Goal: Book appointment/travel/reservation

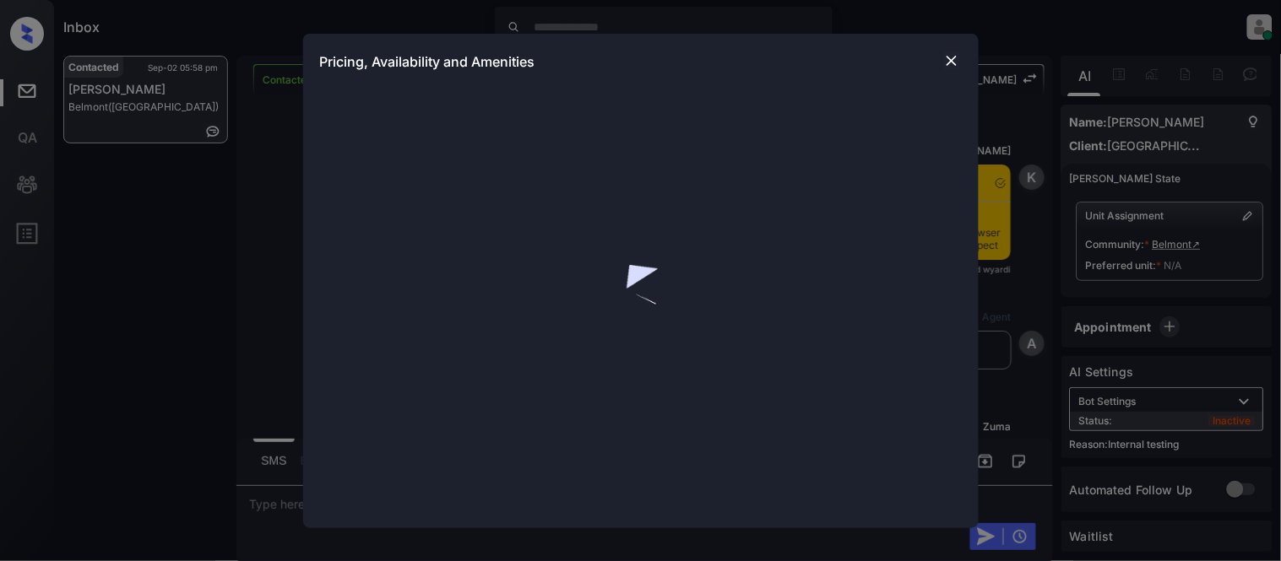
scroll to position [3653, 0]
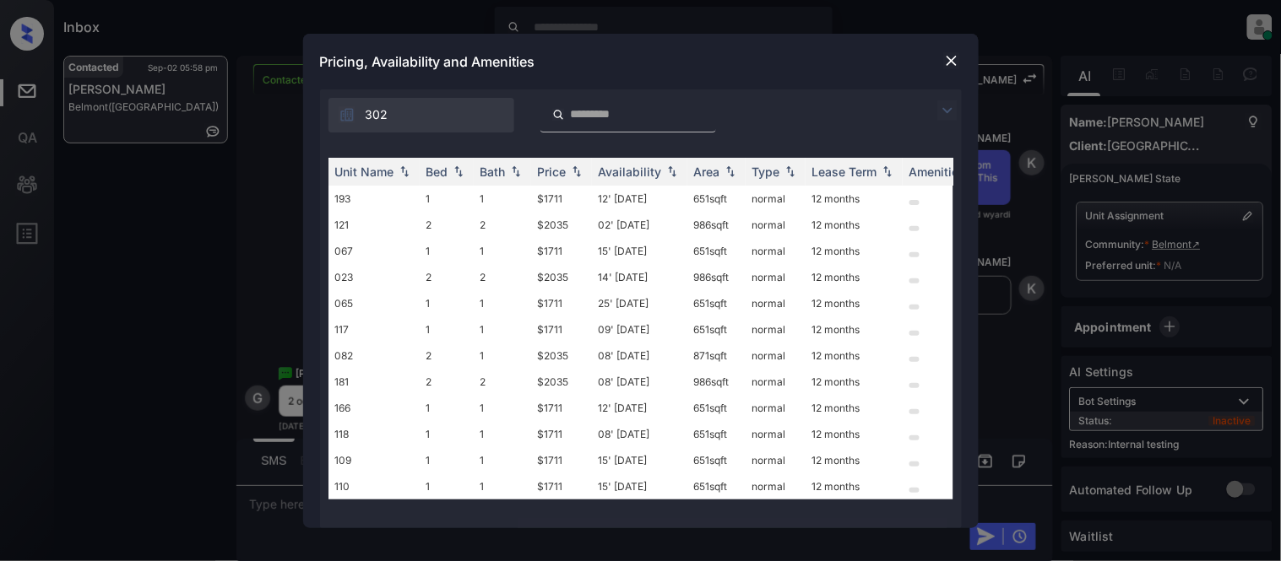
click at [941, 104] on img at bounding box center [947, 110] width 20 height 20
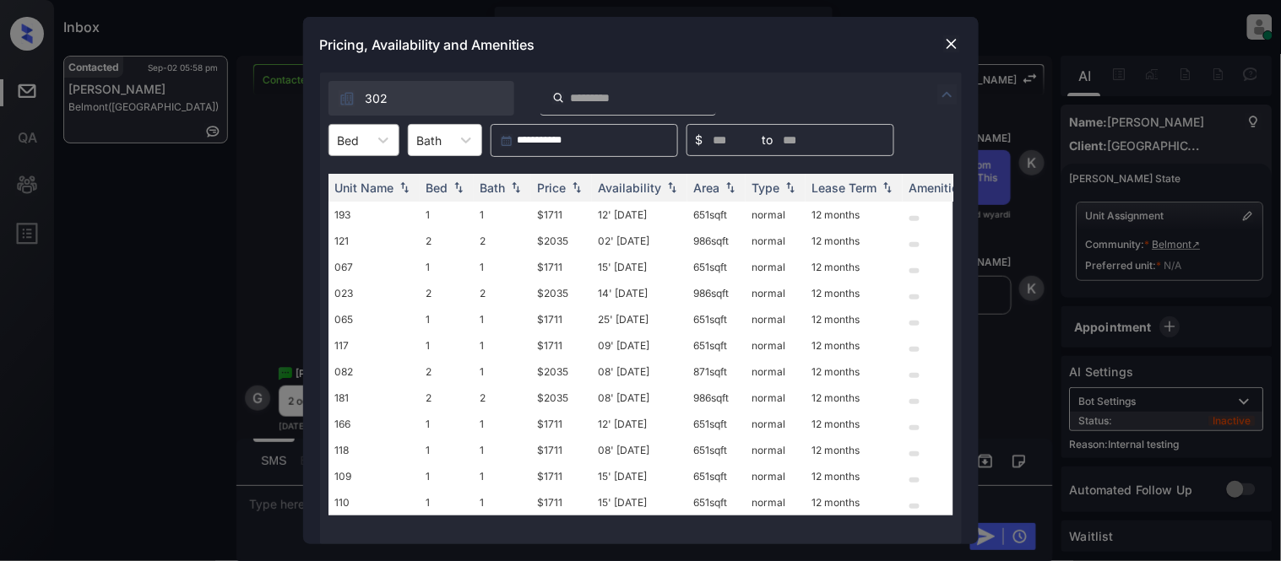
click at [346, 138] on div at bounding box center [349, 141] width 22 height 18
click at [344, 204] on div "2" at bounding box center [363, 212] width 71 height 30
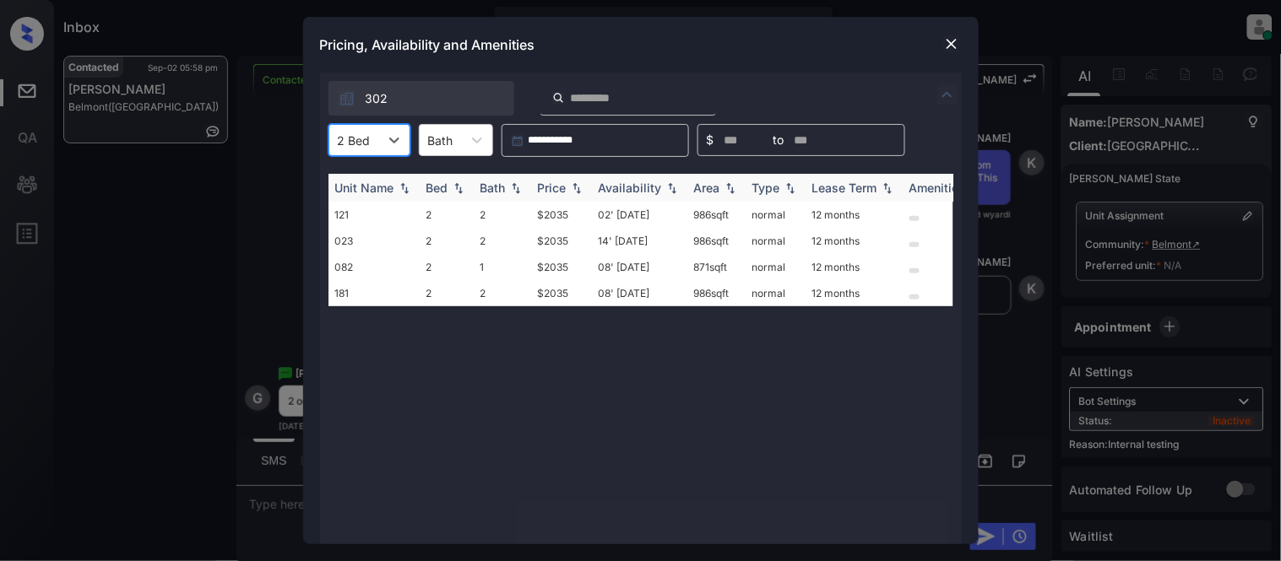
click at [544, 197] on th "Price" at bounding box center [561, 188] width 61 height 28
click at [557, 214] on td "$2035" at bounding box center [561, 215] width 61 height 26
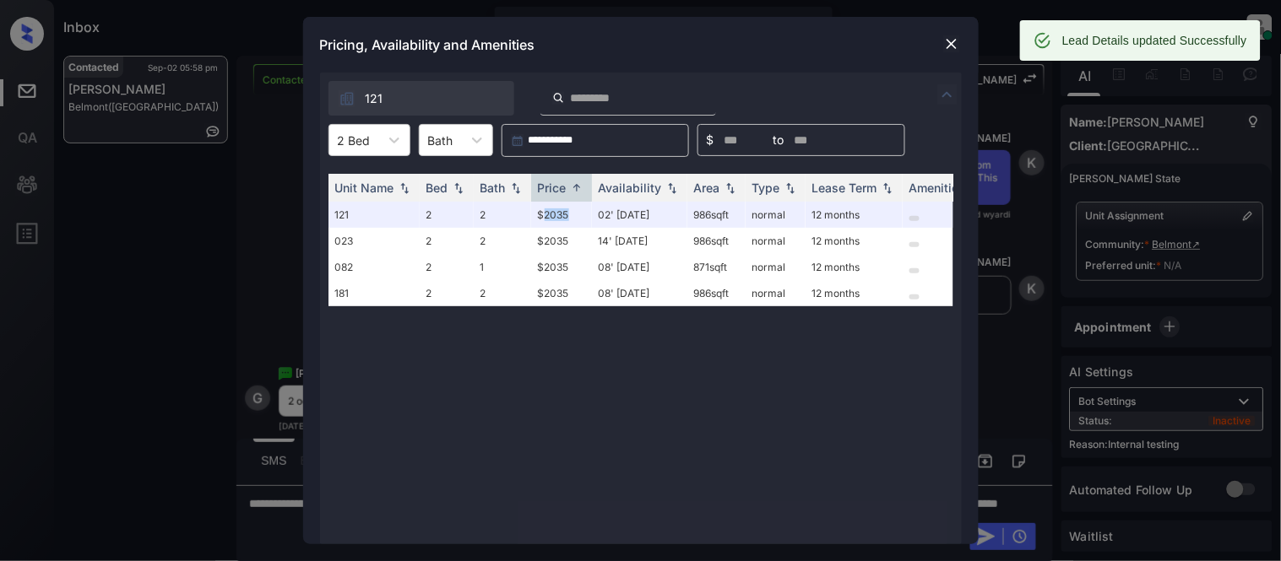
click at [960, 42] on div at bounding box center [951, 44] width 20 height 20
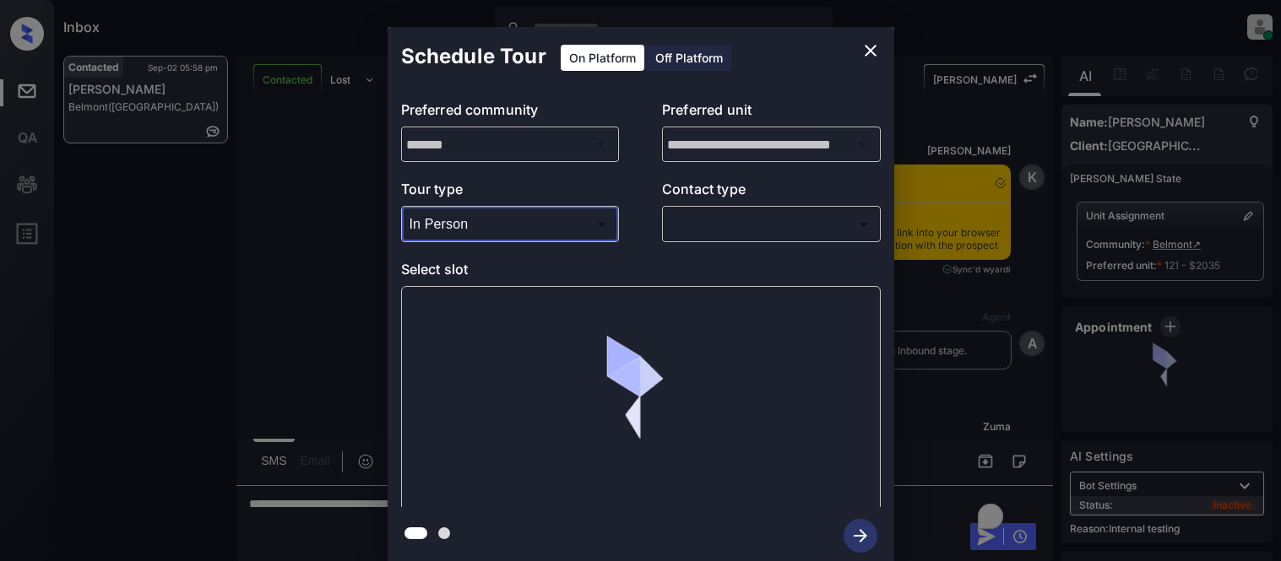
click at [656, 232] on div at bounding box center [640, 280] width 1281 height 561
click at [692, 225] on body "Inbox Kristina Cataag Online Set yourself offline Set yourself on break Profile…" at bounding box center [640, 280] width 1281 height 561
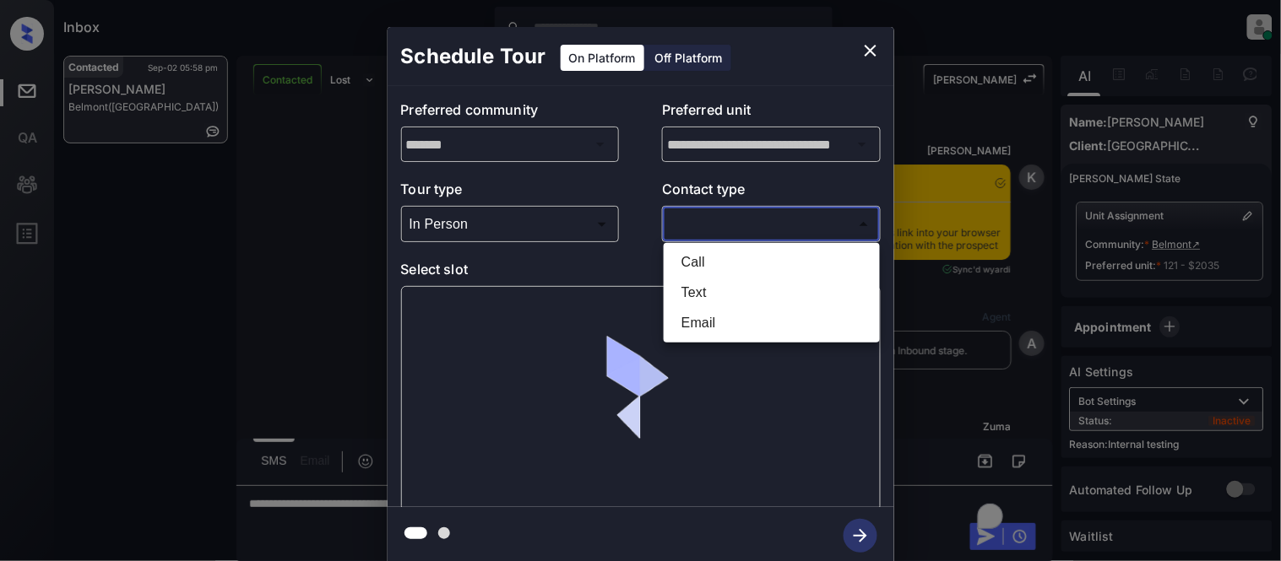
scroll to position [2998, 0]
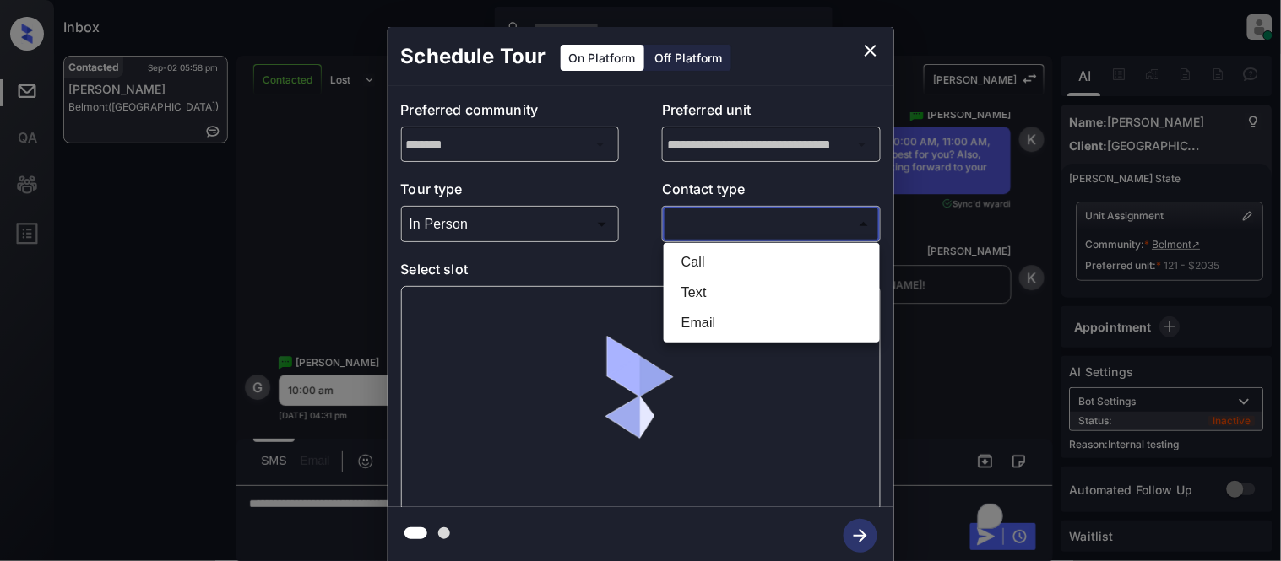
click at [696, 293] on li "Text" at bounding box center [772, 293] width 208 height 30
type input "****"
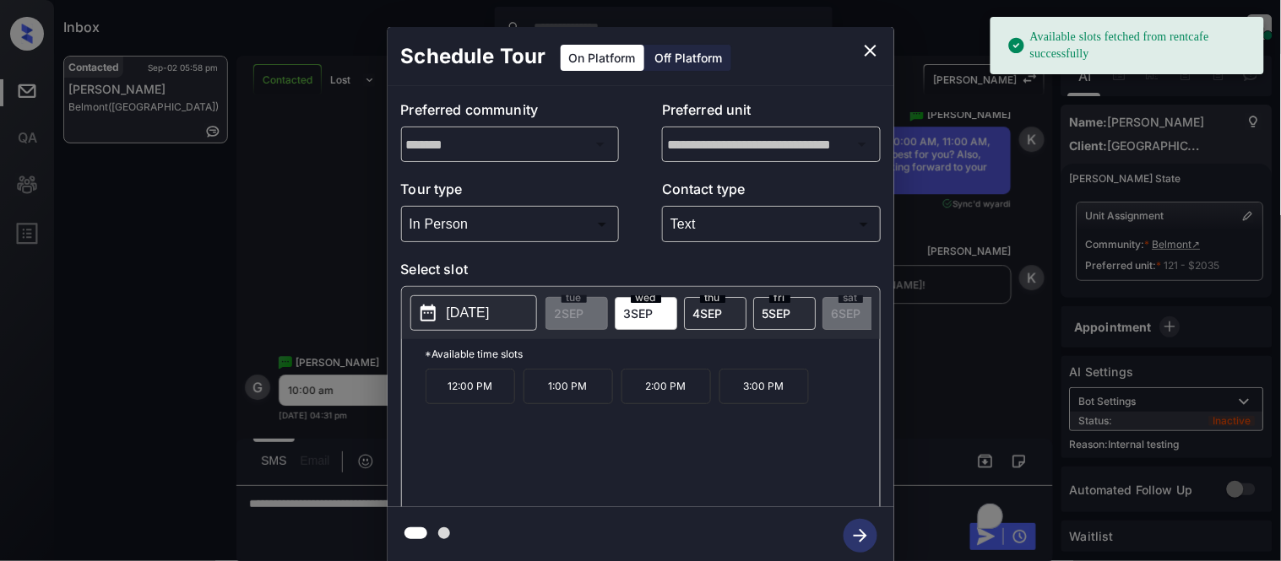
click at [490, 318] on p "2025-09-03" at bounding box center [468, 313] width 43 height 20
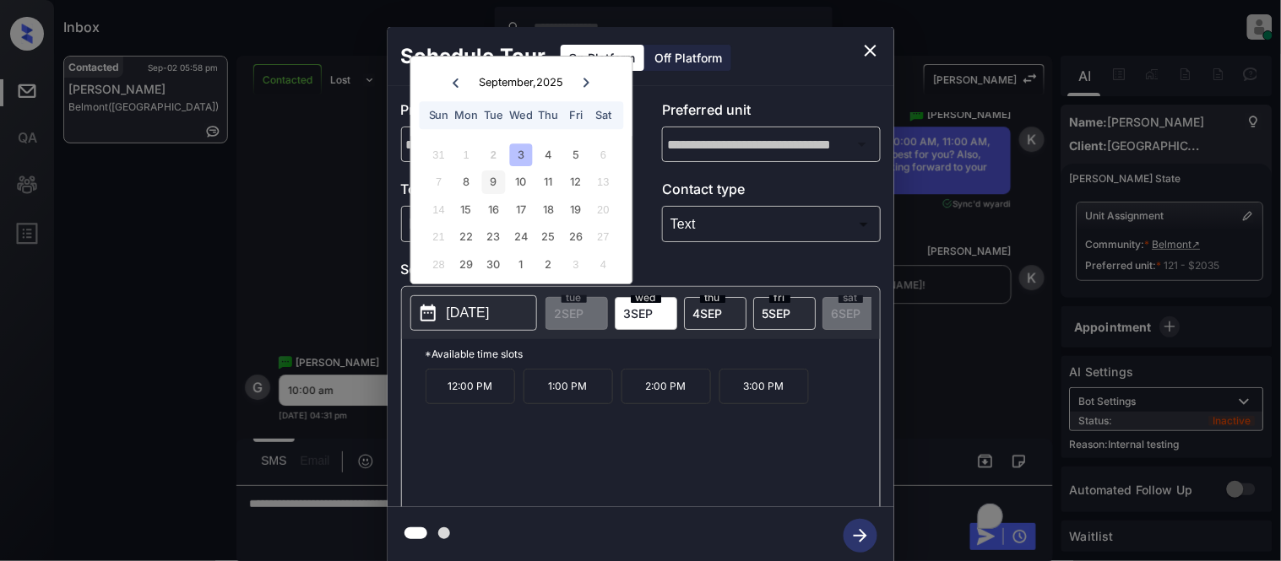
click at [496, 187] on div "9" at bounding box center [493, 182] width 23 height 23
click at [477, 393] on p "10:00 AM" at bounding box center [469, 386] width 89 height 35
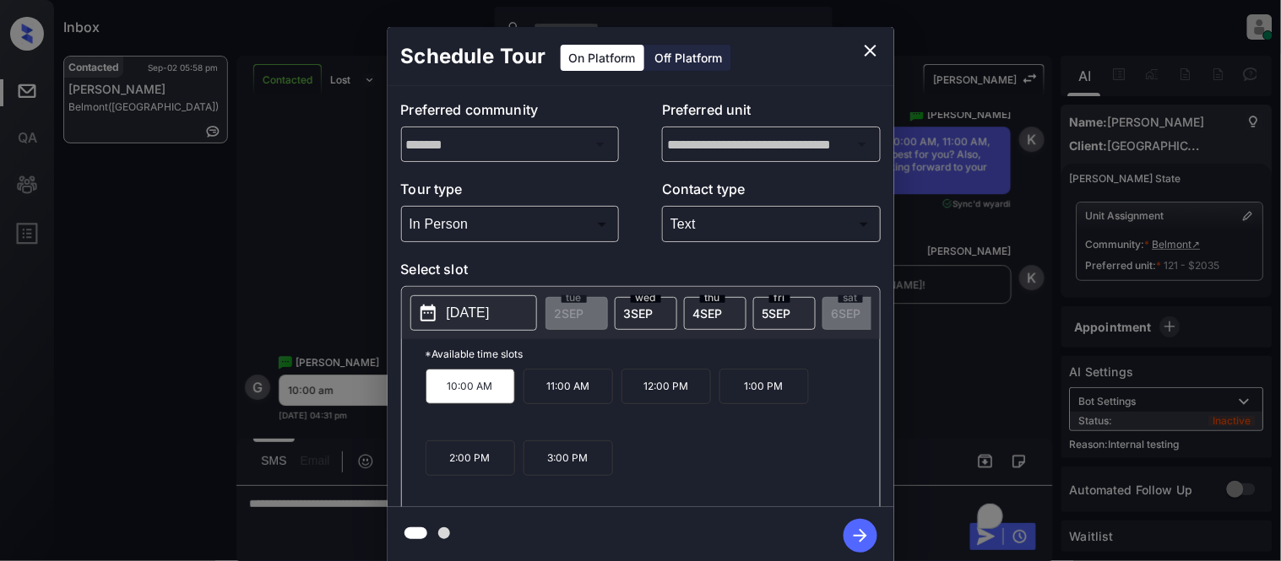
click at [853, 525] on icon "button" at bounding box center [860, 536] width 34 height 34
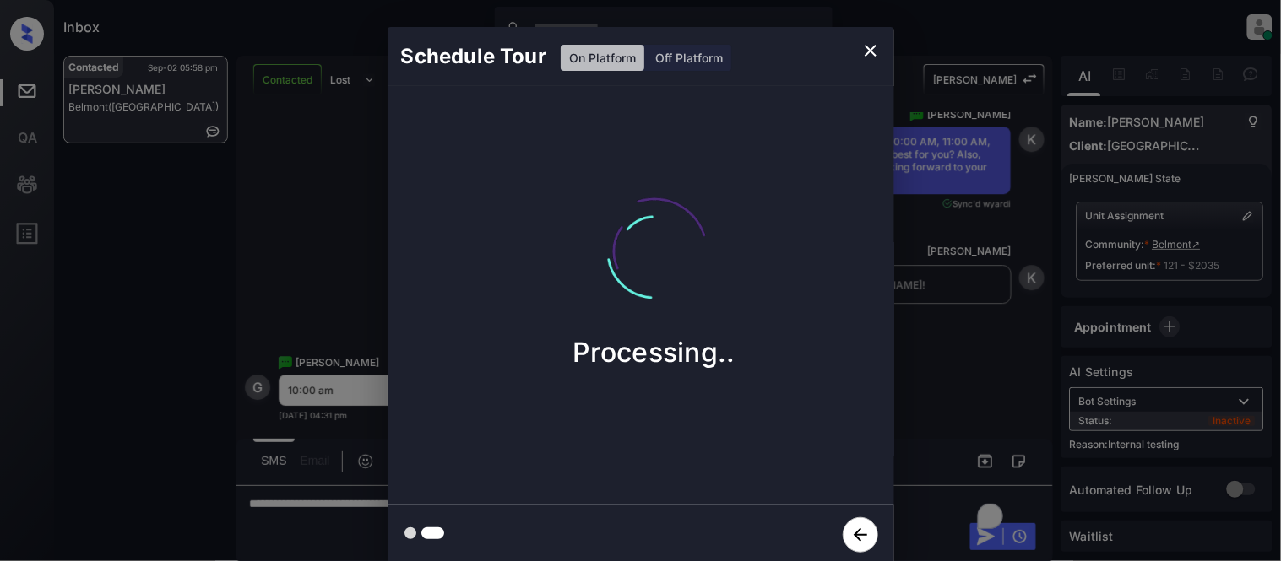
click at [958, 377] on div "Schedule Tour On Platform Off Platform Processing.." at bounding box center [640, 296] width 1281 height 592
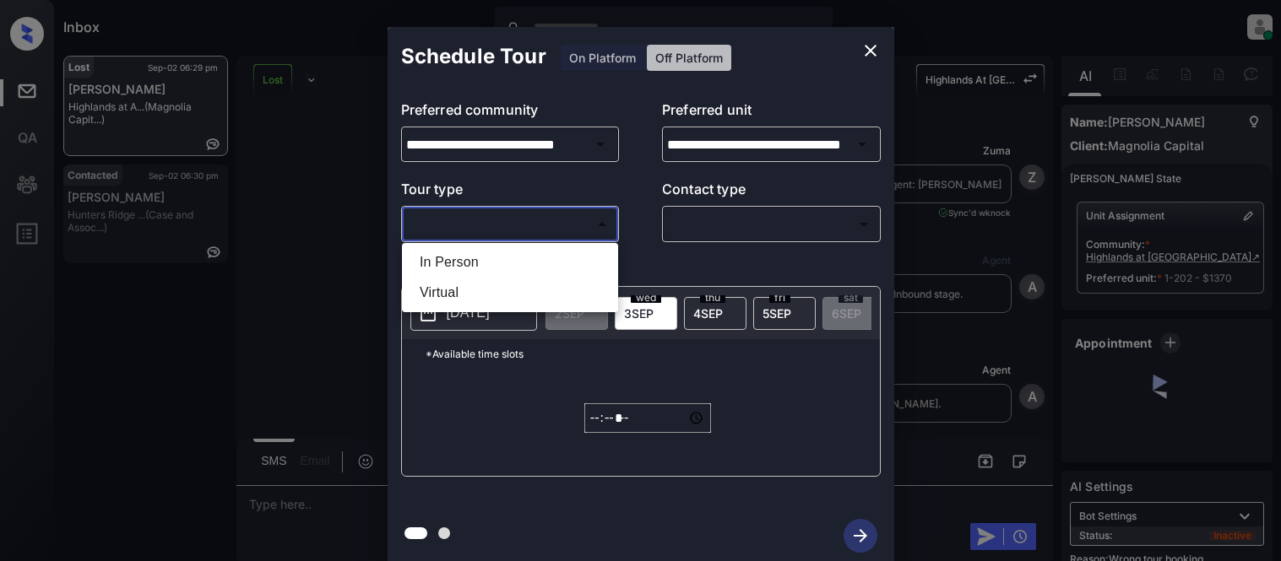
click at [440, 266] on li "In Person" at bounding box center [510, 262] width 208 height 30
type input "********"
click at [672, 211] on body "Inbox [PERSON_NAME] Cataag Online Set yourself offline Set yourself on break Pr…" at bounding box center [640, 280] width 1281 height 561
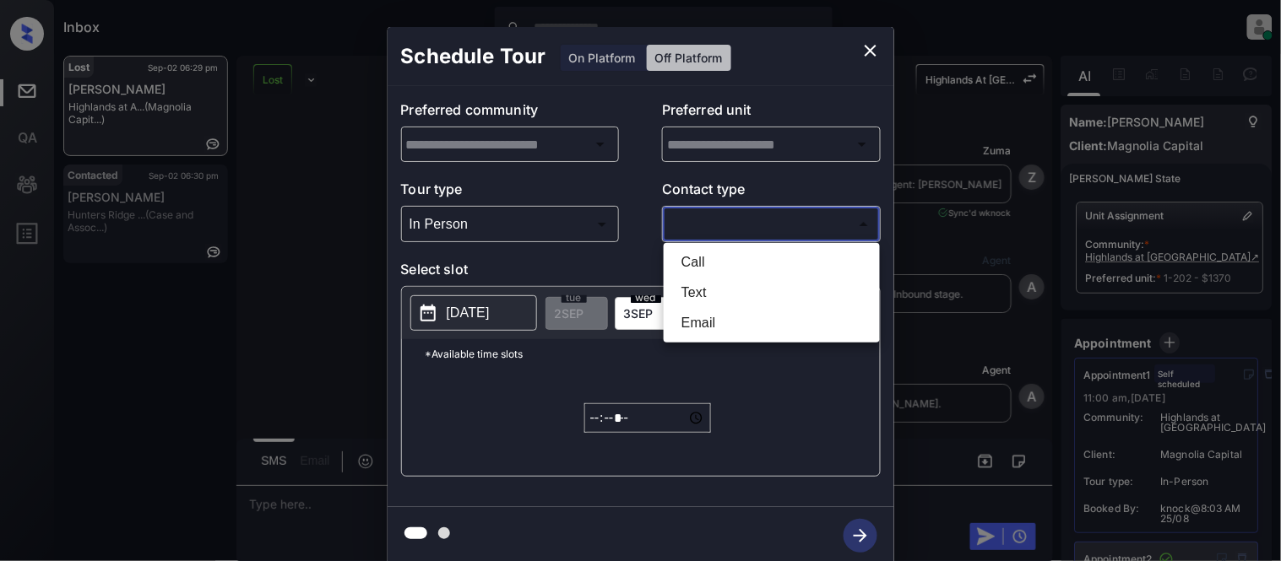
click at [688, 308] on li "Email" at bounding box center [772, 323] width 208 height 30
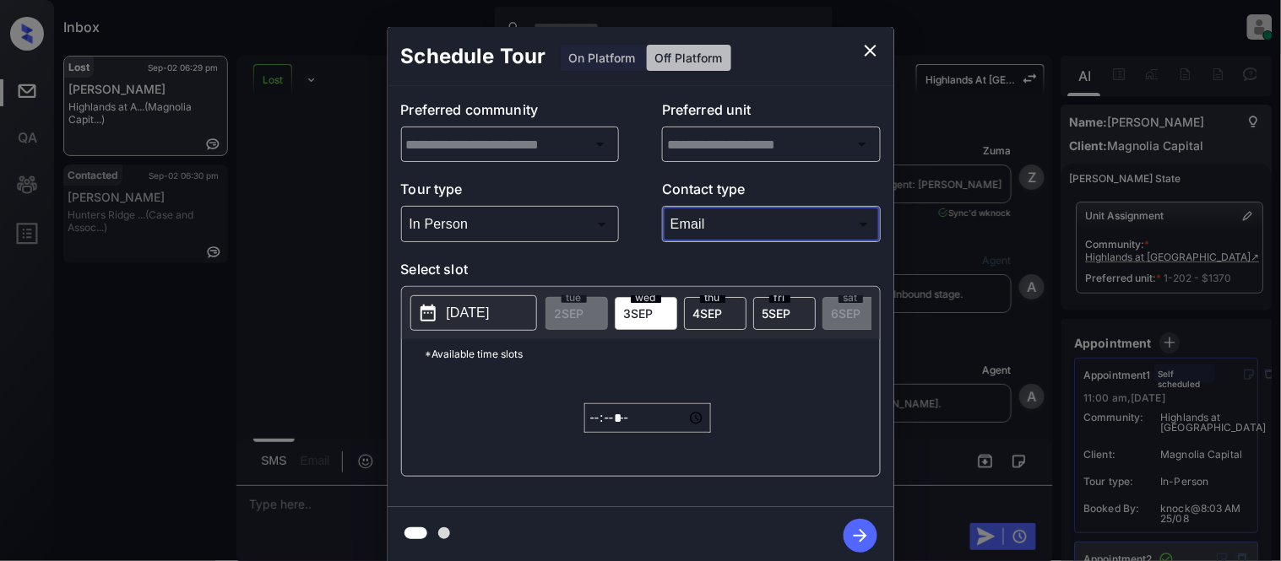
type input "*****"
type input "**********"
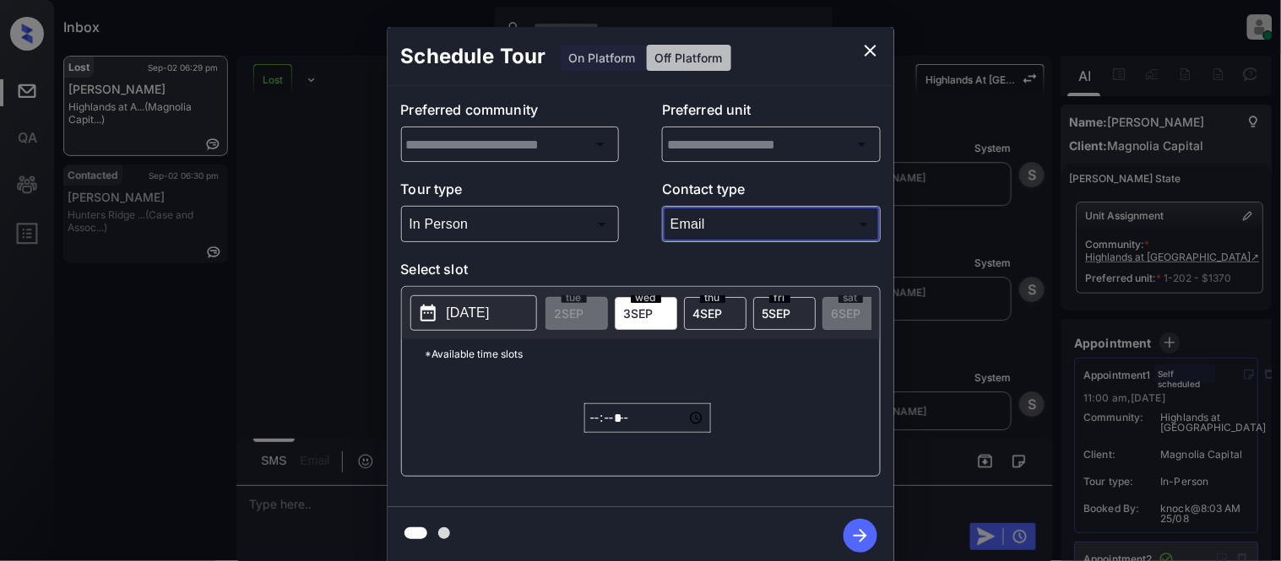
type input "**********"
click at [703, 230] on body "Inbox Kristina Cataag Online Set yourself offline Set yourself on break Profile…" at bounding box center [640, 280] width 1281 height 561
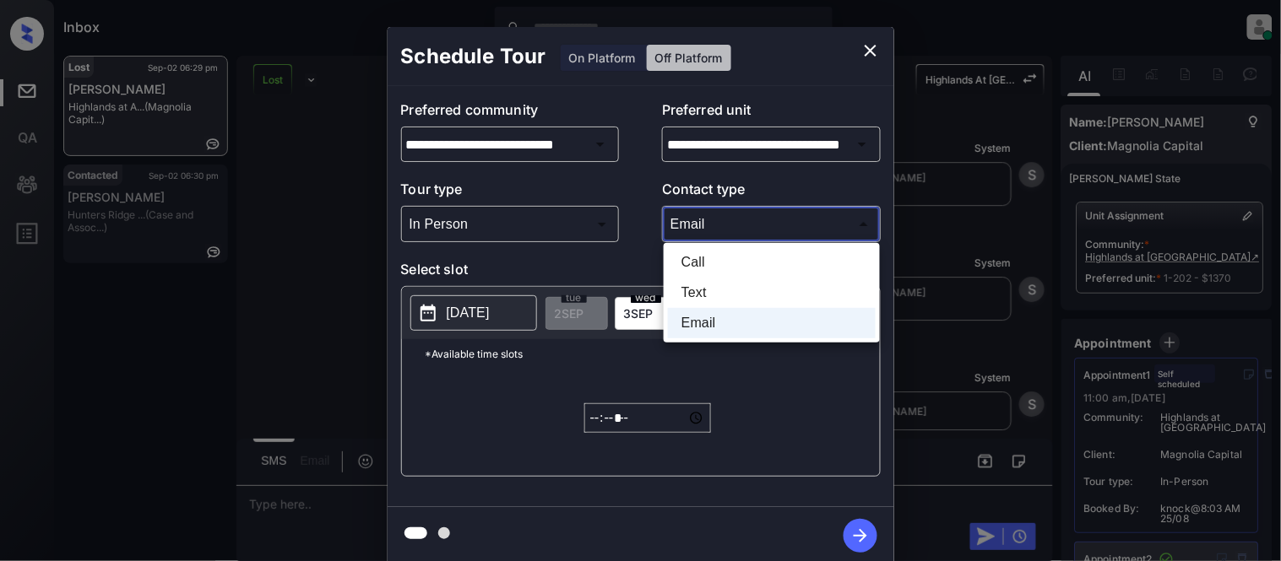
click at [687, 280] on li "Text" at bounding box center [772, 293] width 208 height 30
click at [696, 292] on li "Text" at bounding box center [772, 293] width 208 height 30
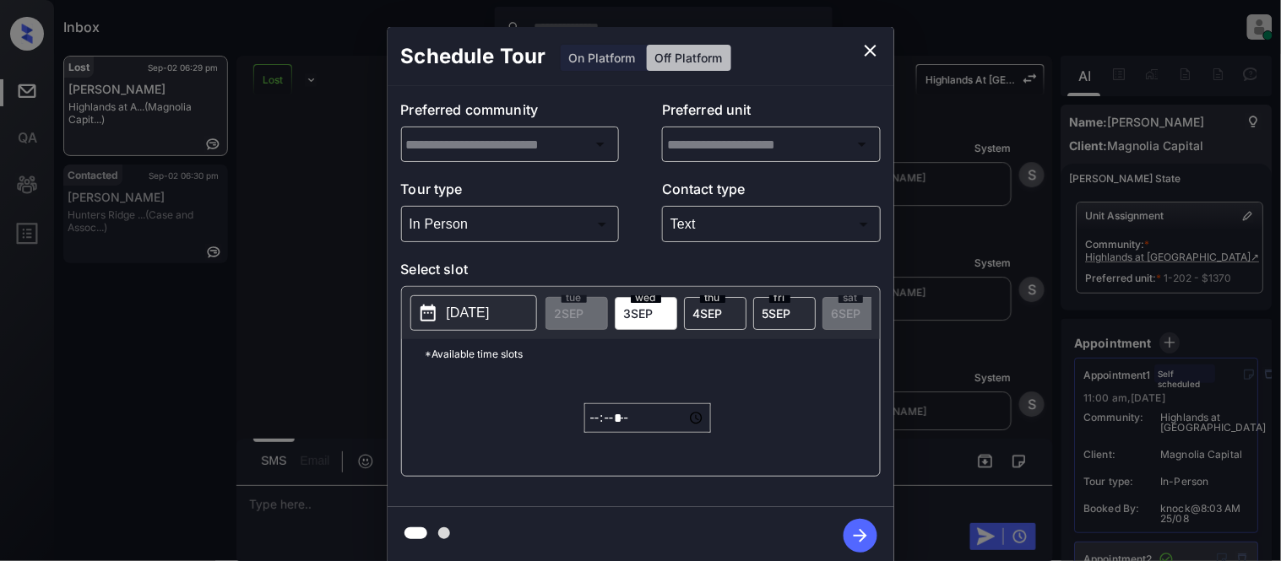
type input "****"
click at [490, 317] on p "2025-09-02" at bounding box center [468, 313] width 43 height 20
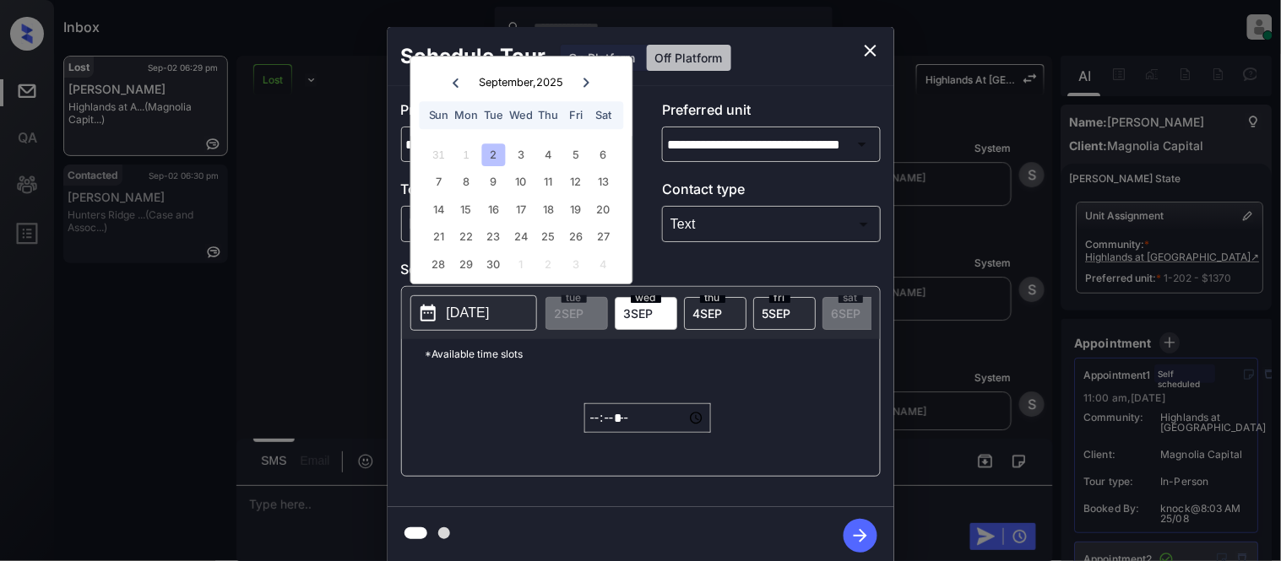
click at [865, 45] on icon "close" at bounding box center [870, 51] width 12 height 12
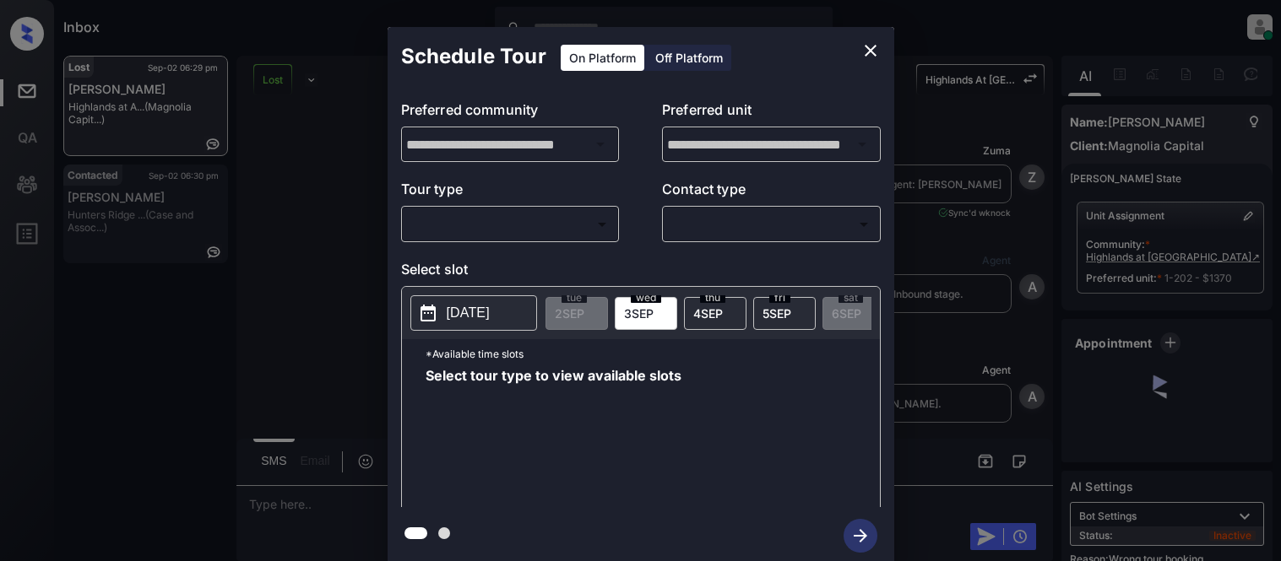
click at [500, 225] on body "Inbox Kristina Cataag Online Set yourself offline Set yourself on break Profile…" at bounding box center [640, 280] width 1281 height 561
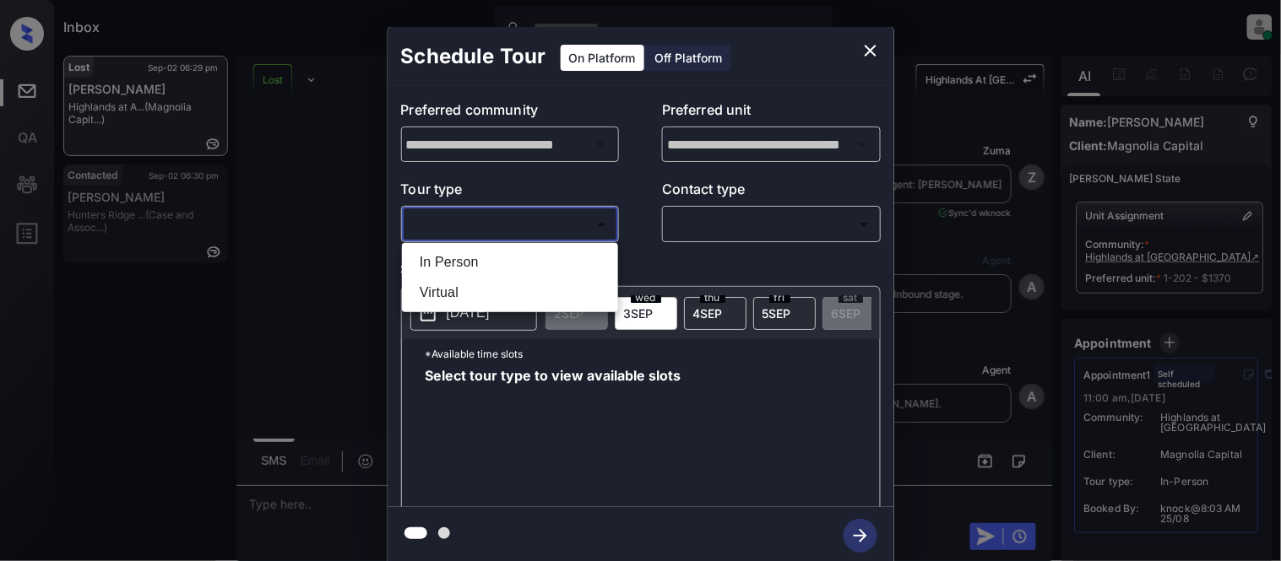
click at [457, 263] on li "In Person" at bounding box center [510, 262] width 208 height 30
type input "********"
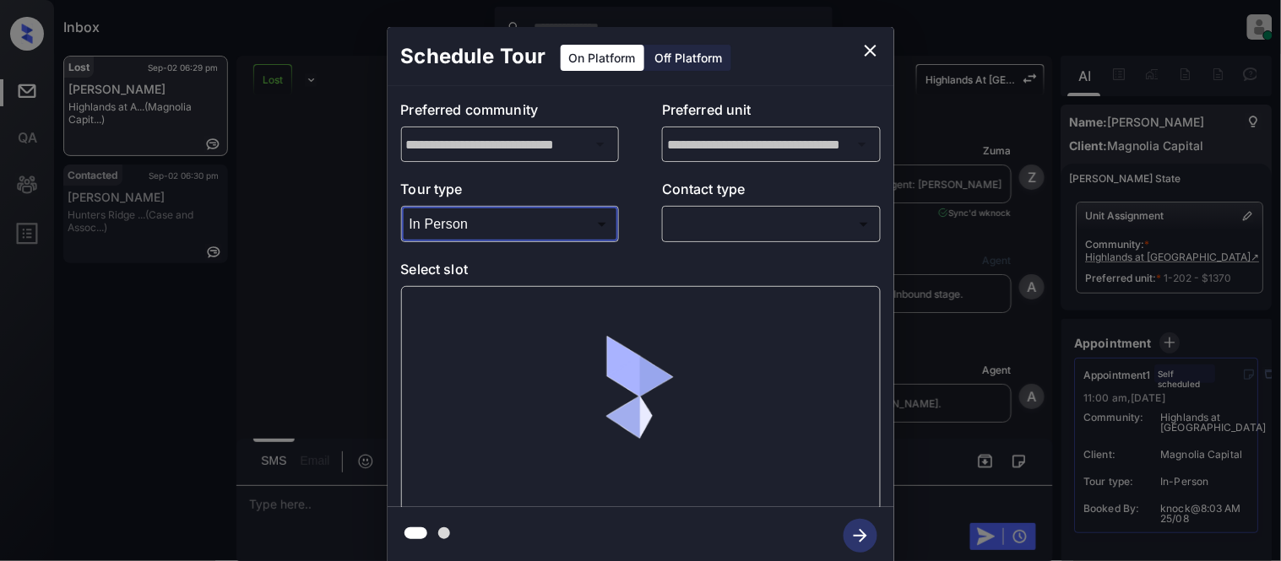
scroll to position [11393, 0]
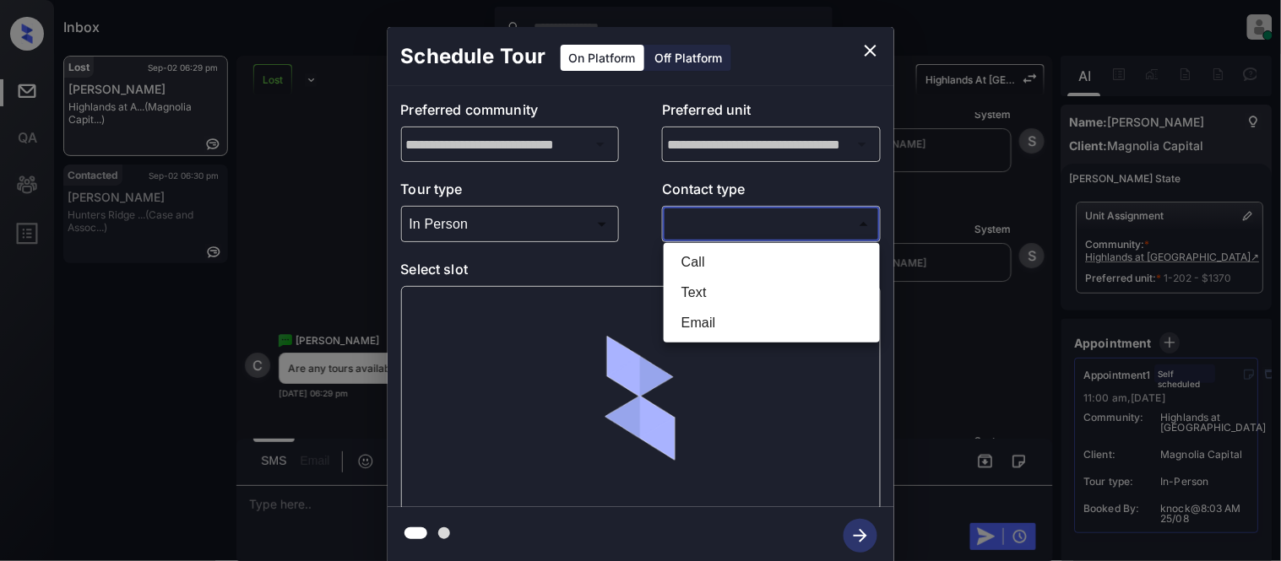
click at [718, 225] on body "Inbox [PERSON_NAME] Cataag Online Set yourself offline Set yourself on break Pr…" at bounding box center [640, 280] width 1281 height 561
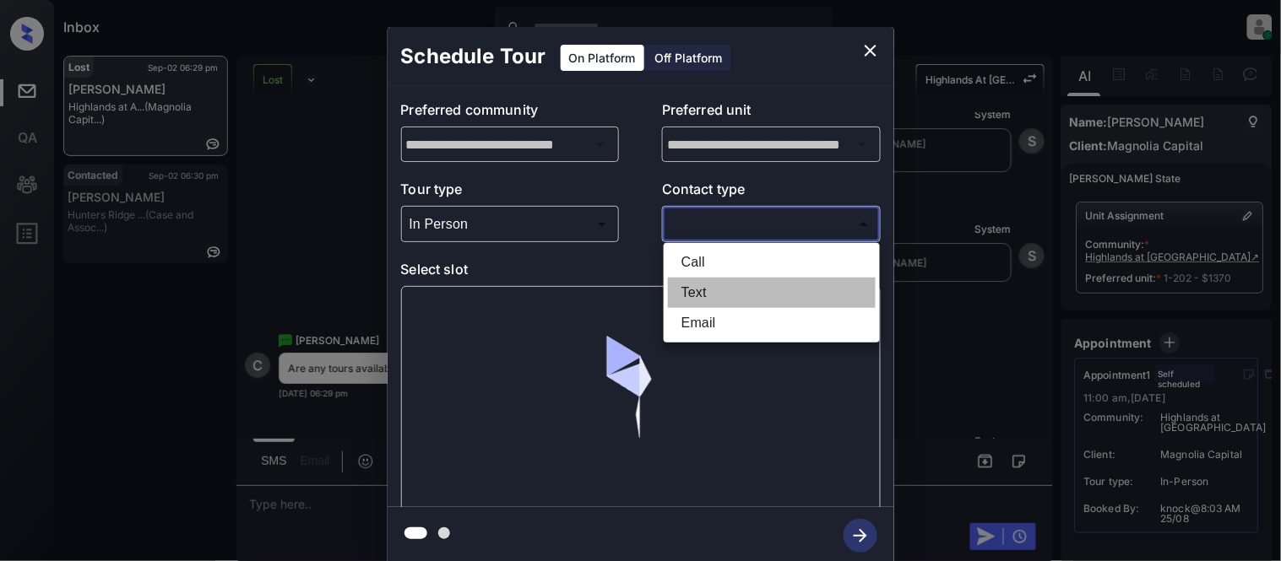
click at [691, 294] on li "Text" at bounding box center [772, 293] width 208 height 30
type input "****"
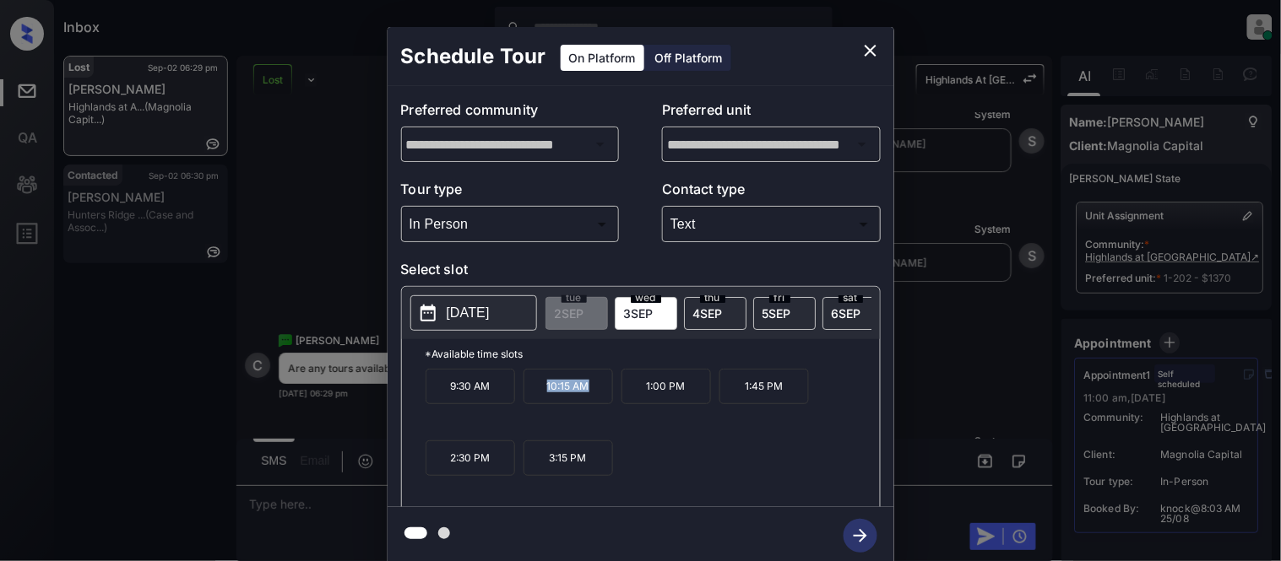
drag, startPoint x: 526, startPoint y: 398, endPoint x: 602, endPoint y: 399, distance: 76.0
click at [602, 399] on p "10:15 AM" at bounding box center [567, 386] width 89 height 35
copy p "10:15 AM"
click at [317, 493] on div "**********" at bounding box center [640, 296] width 1281 height 592
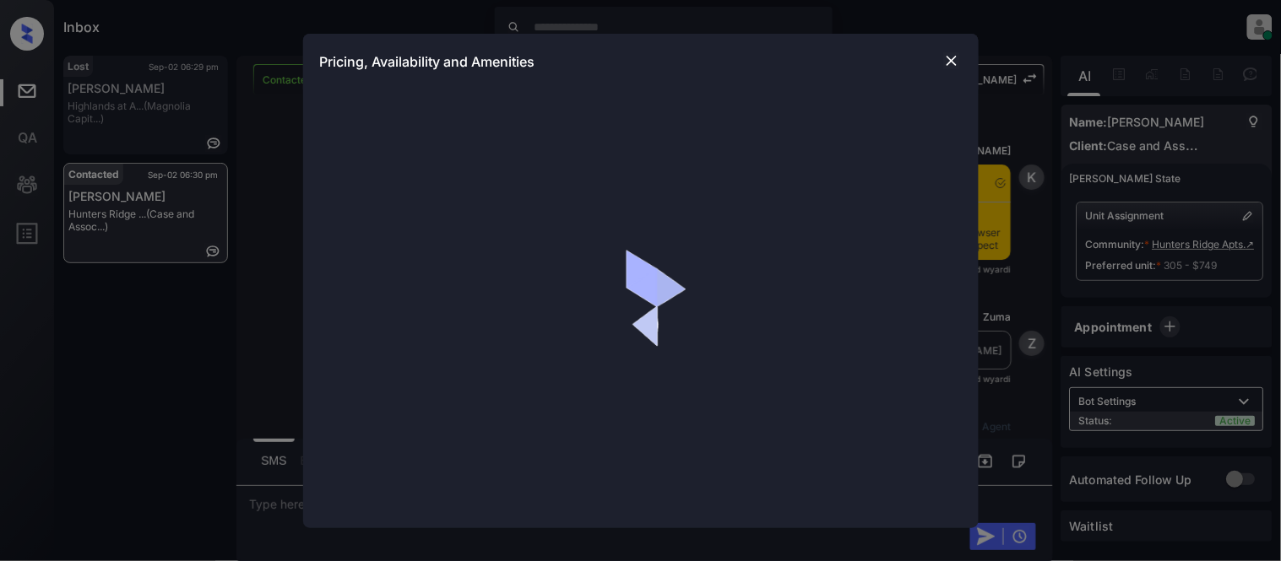
scroll to position [2263, 0]
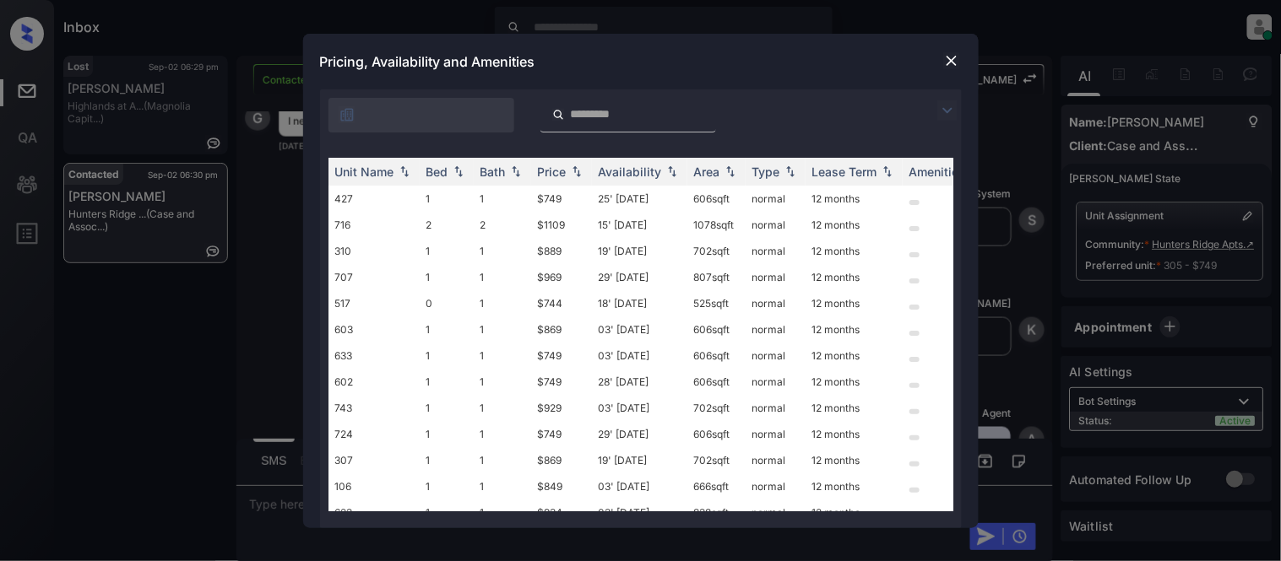
click at [942, 95] on div at bounding box center [641, 110] width 642 height 43
click at [937, 111] on div at bounding box center [641, 110] width 642 height 43
click at [947, 108] on img at bounding box center [947, 110] width 20 height 20
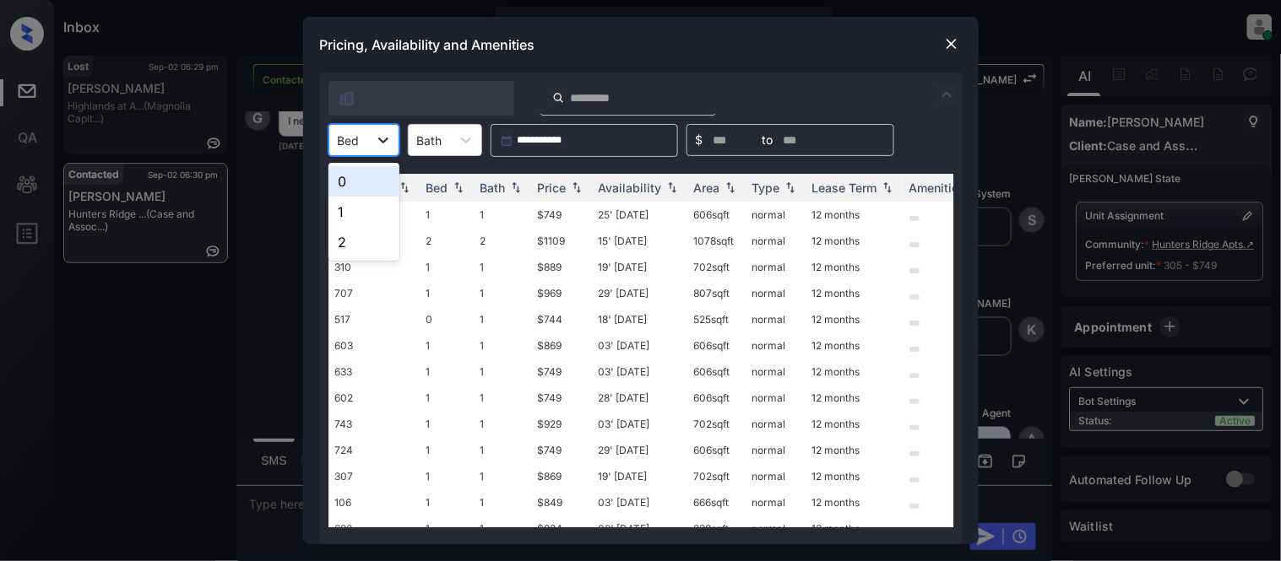
click at [375, 132] on icon at bounding box center [383, 140] width 17 height 17
click at [356, 238] on div "2" at bounding box center [363, 242] width 71 height 30
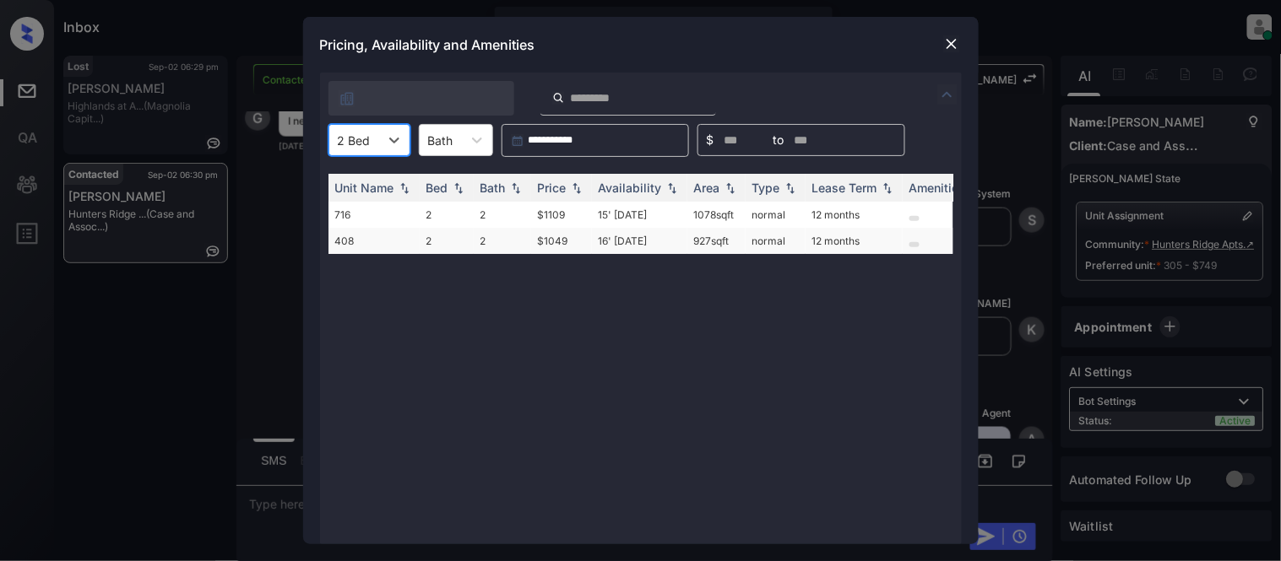
click at [630, 241] on td "16' Sep 25" at bounding box center [639, 241] width 95 height 26
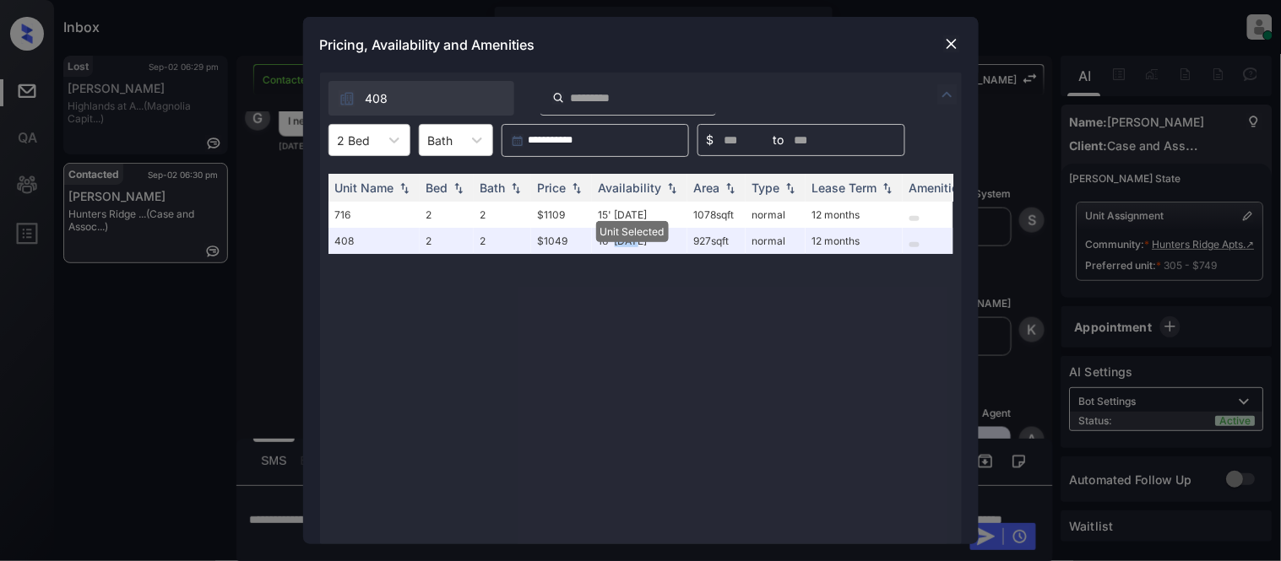
click at [944, 44] on img at bounding box center [951, 43] width 17 height 17
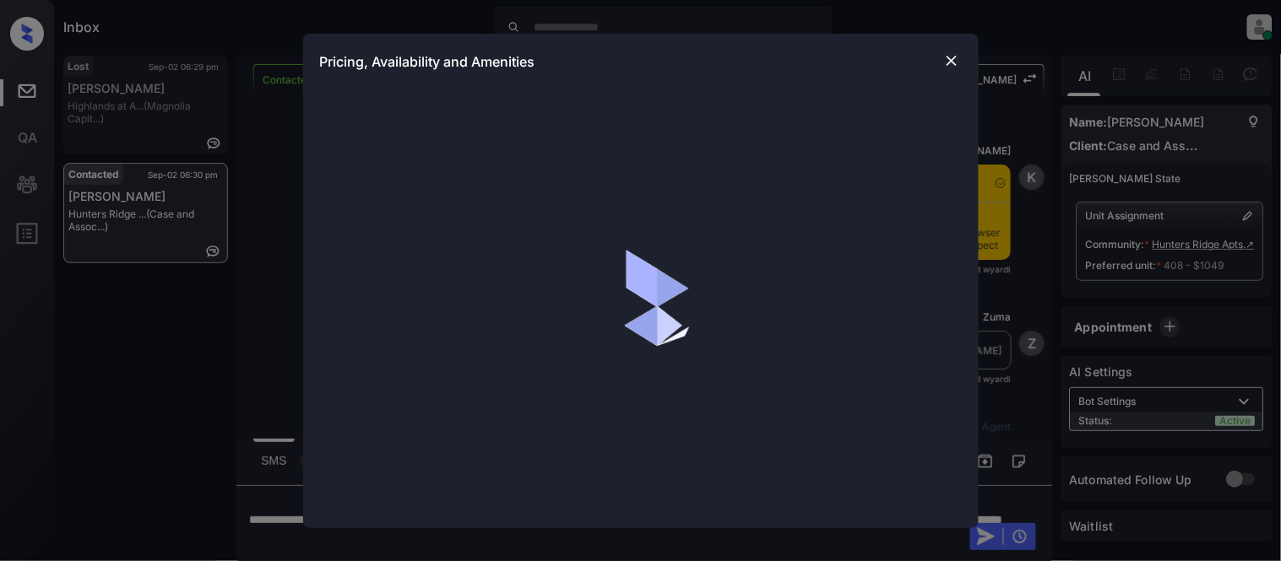
scroll to position [2075, 0]
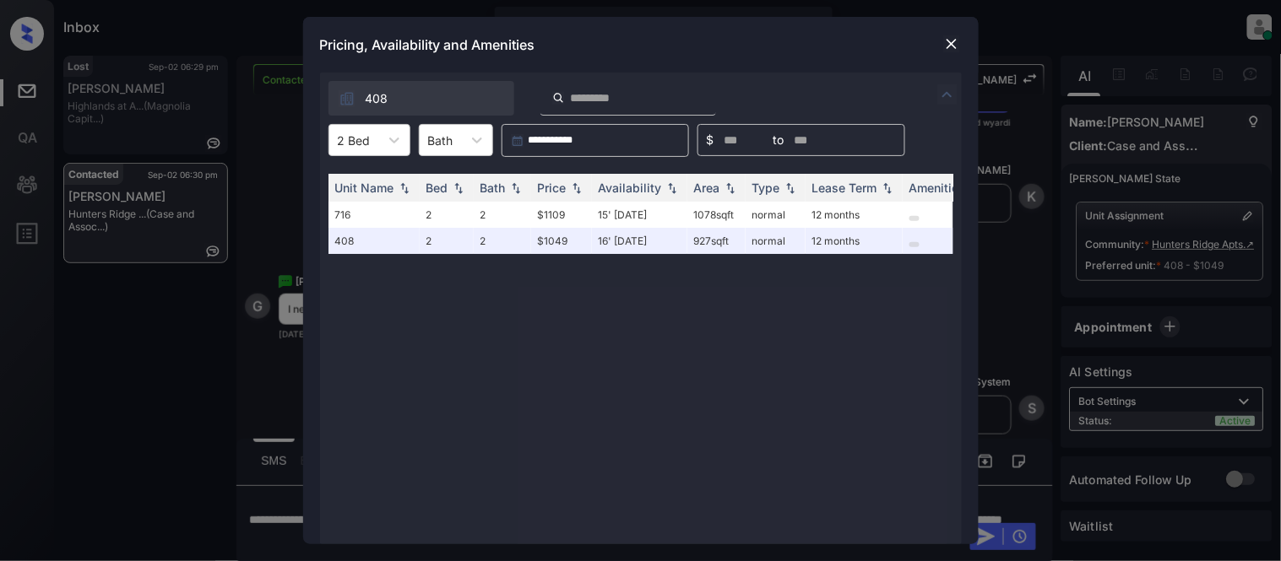
click at [951, 43] on img at bounding box center [951, 43] width 17 height 17
